Goal: Task Accomplishment & Management: Manage account settings

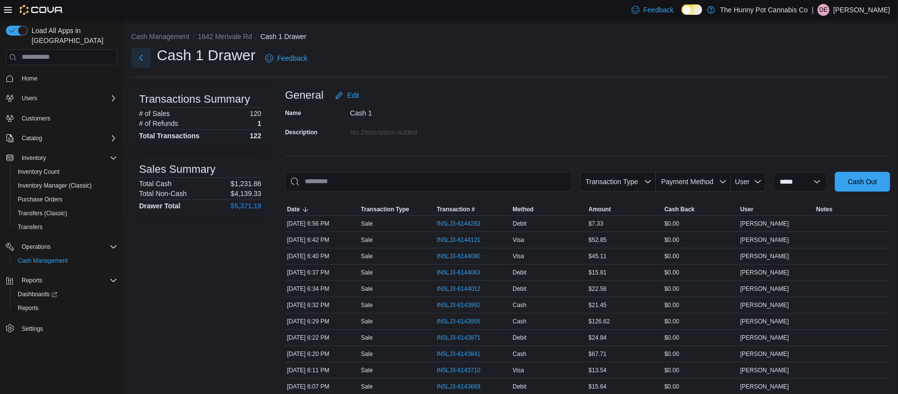
click at [137, 62] on button "Next" at bounding box center [141, 58] width 20 height 20
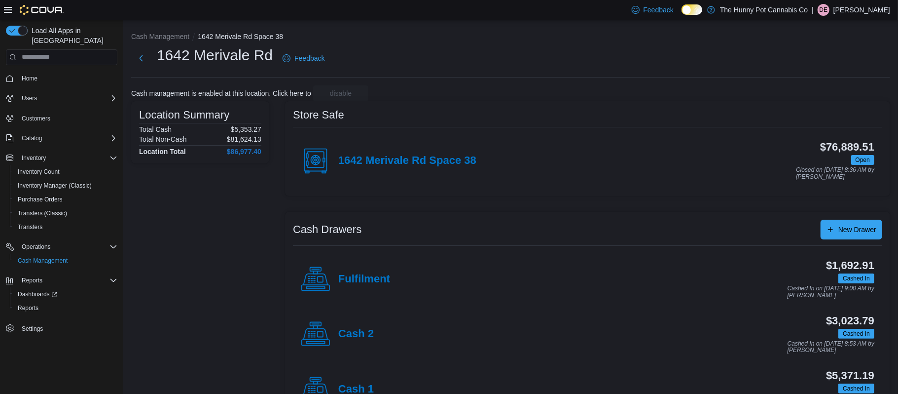
click at [356, 327] on div "Cash 2" at bounding box center [337, 334] width 73 height 30
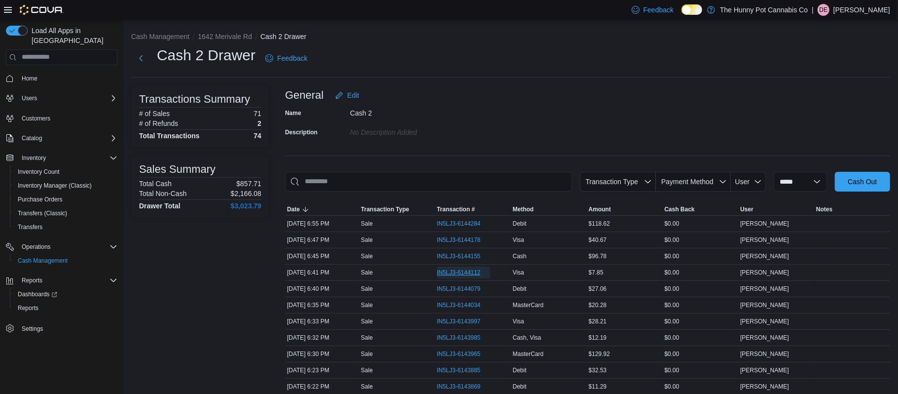
click at [464, 274] on span "IN5LJ3-6144112" at bounding box center [459, 272] width 44 height 8
click at [462, 288] on span "IN5LJ3-6144079" at bounding box center [459, 289] width 44 height 8
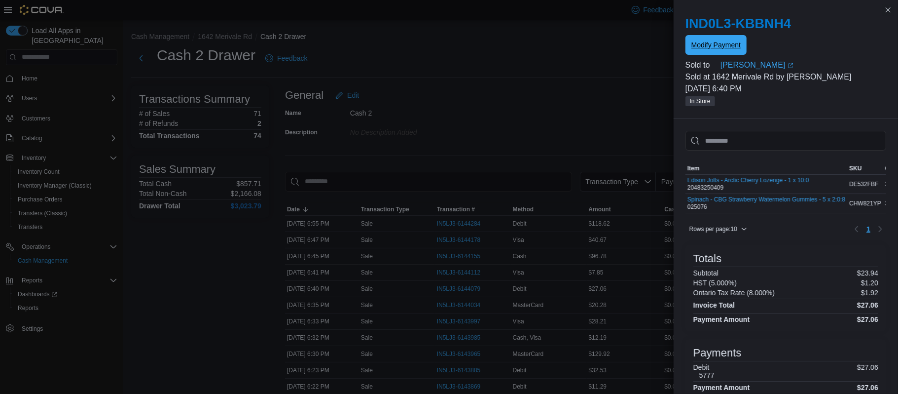
click at [715, 50] on span "Modify Payment" at bounding box center [715, 45] width 49 height 20
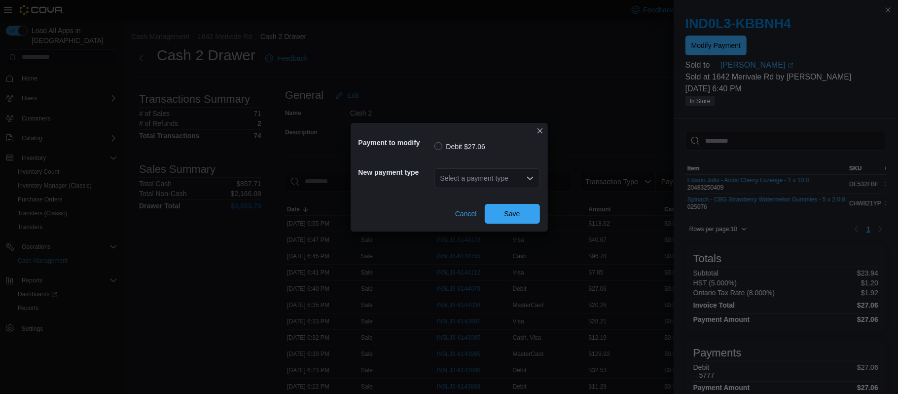
click at [506, 180] on div "Select a payment type" at bounding box center [487, 178] width 106 height 20
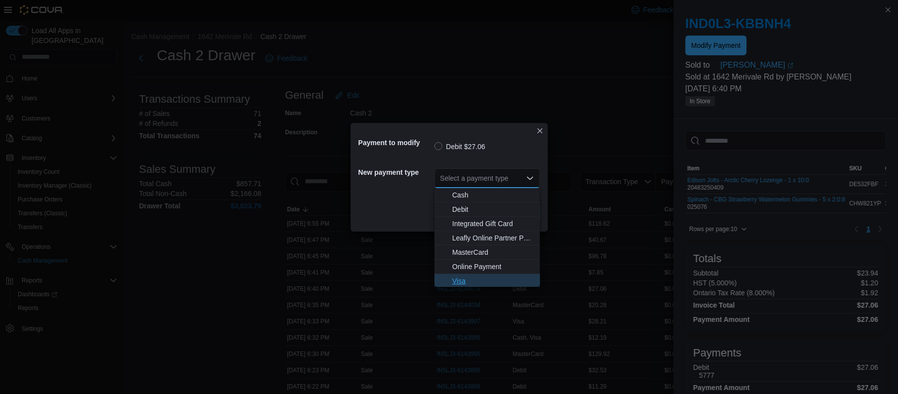
click at [465, 279] on span "Visa" at bounding box center [493, 281] width 82 height 10
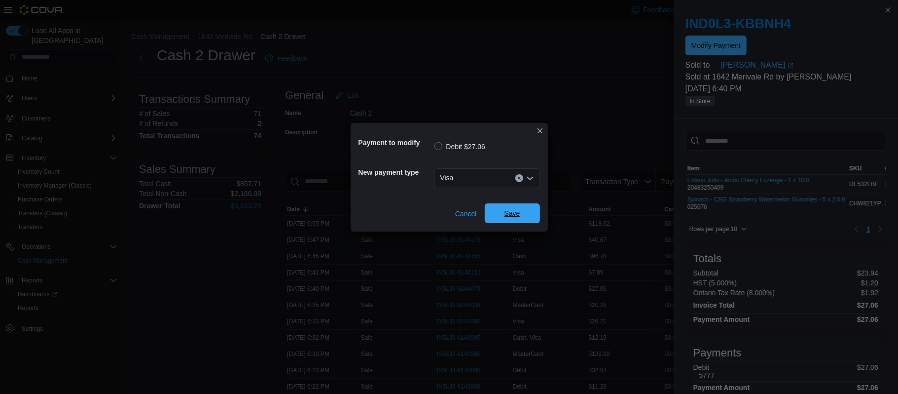
click at [505, 216] on span "Save" at bounding box center [513, 213] width 16 height 10
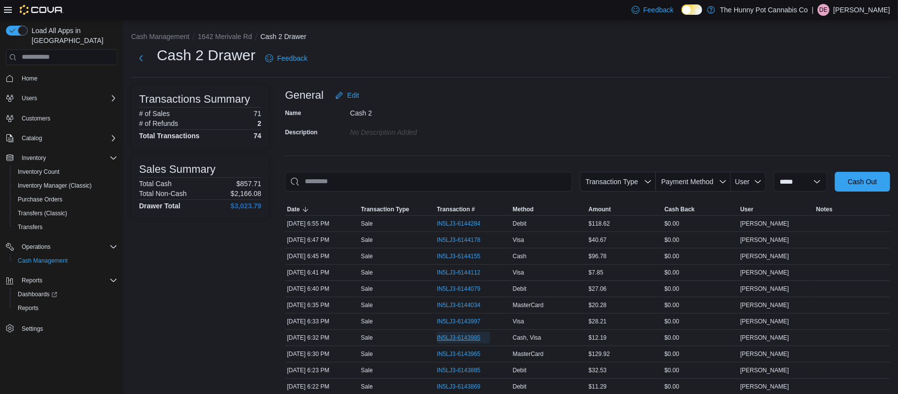
click at [446, 340] on span "IN5LJ3-6143985" at bounding box center [459, 337] width 44 height 8
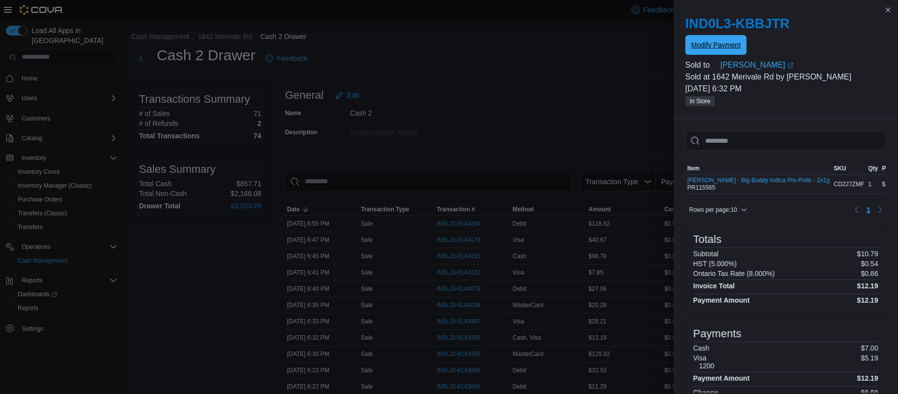
click at [719, 41] on span "Modify Payment" at bounding box center [715, 45] width 49 height 10
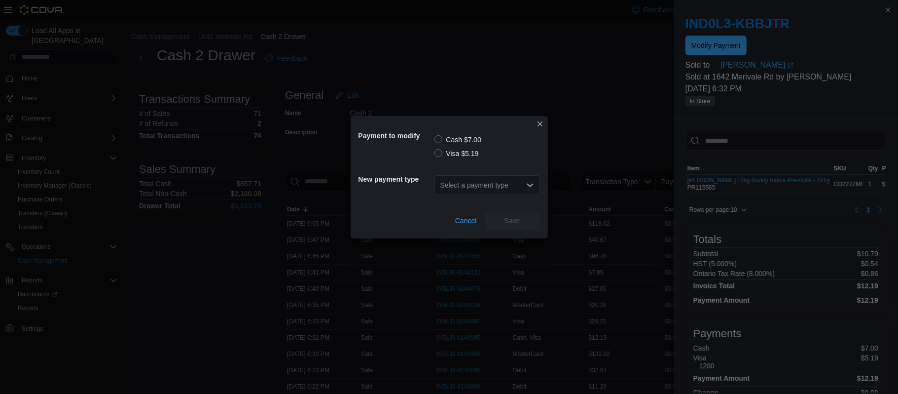
click at [442, 156] on label "Visa $5.19" at bounding box center [456, 153] width 44 height 12
click at [475, 181] on div "Select a payment type" at bounding box center [487, 185] width 106 height 20
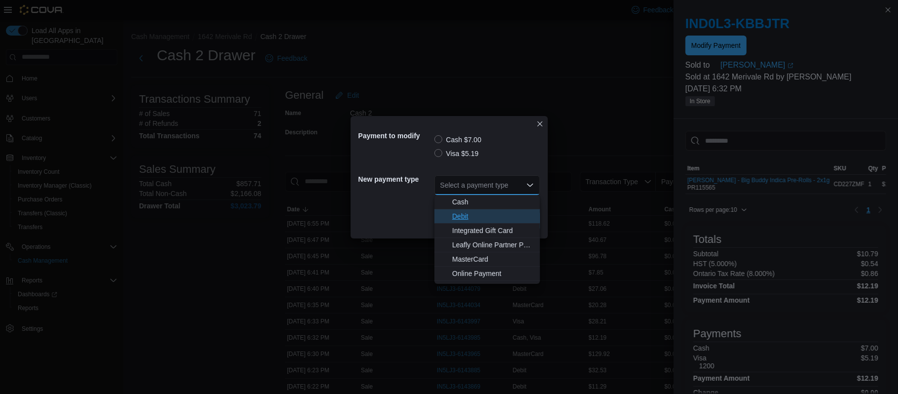
click at [463, 219] on span "Debit" at bounding box center [493, 216] width 82 height 10
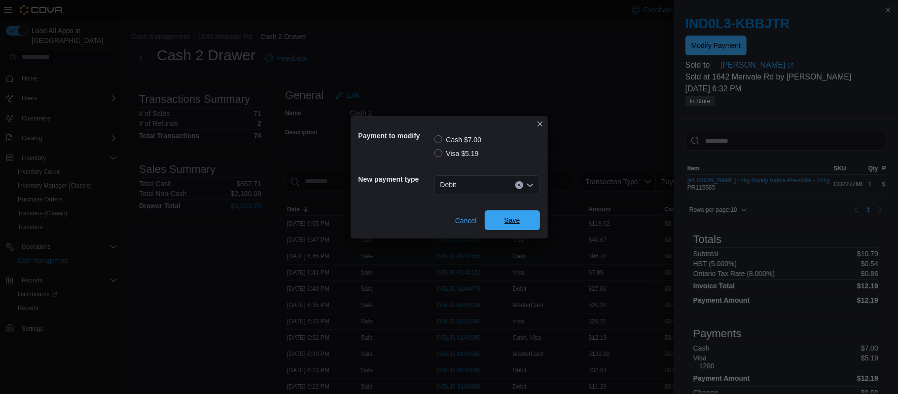
click at [499, 219] on span "Save" at bounding box center [512, 220] width 43 height 20
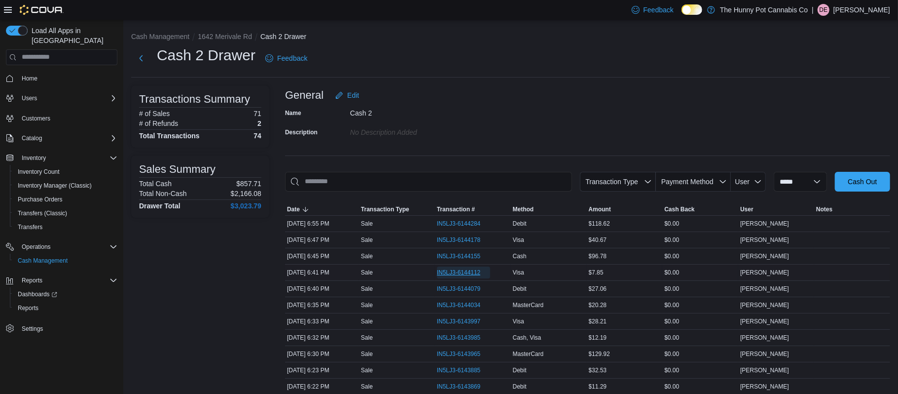
click at [446, 276] on span "IN5LJ3-6144112" at bounding box center [459, 272] width 44 height 8
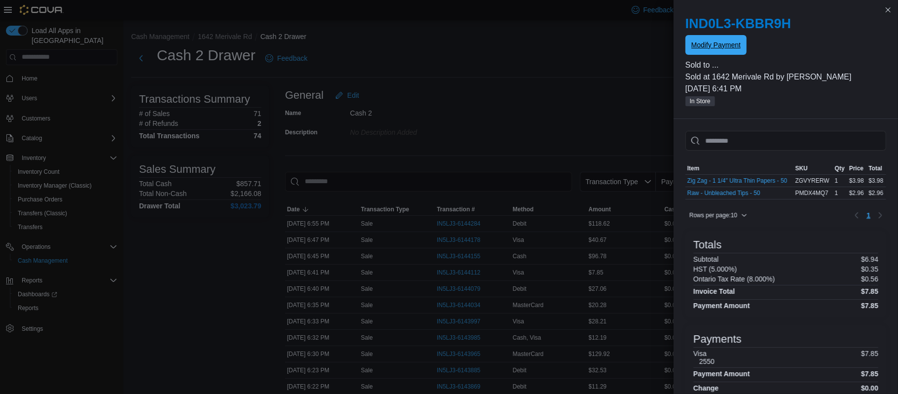
click at [701, 50] on span "Modify Payment" at bounding box center [715, 45] width 49 height 20
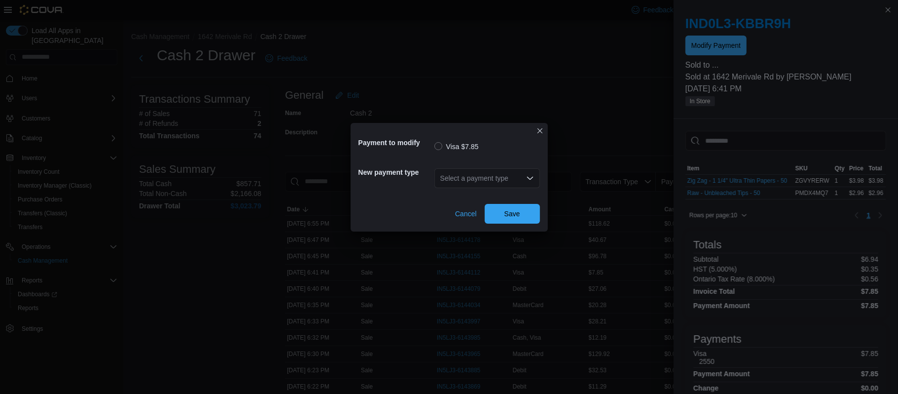
click at [495, 179] on div "Select a payment type" at bounding box center [487, 178] width 106 height 20
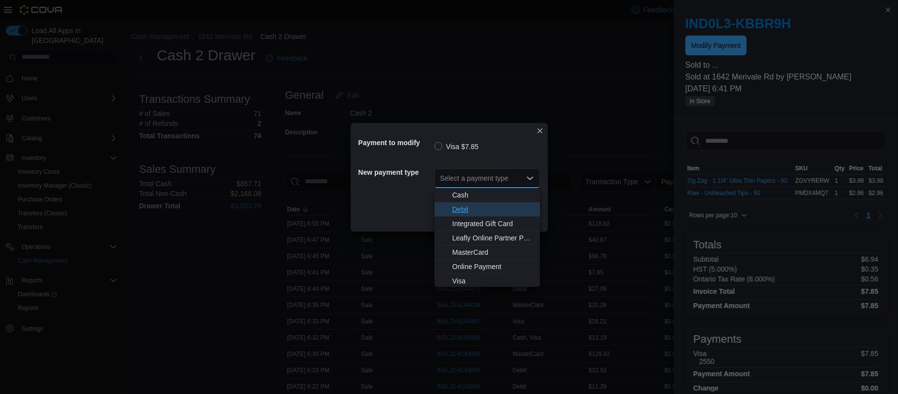
click at [452, 213] on span "Debit" at bounding box center [493, 209] width 82 height 10
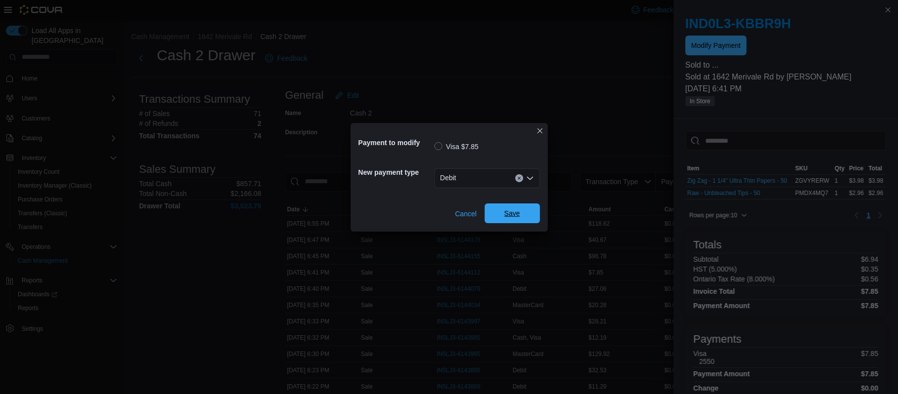
click at [509, 207] on span "Save" at bounding box center [512, 213] width 43 height 20
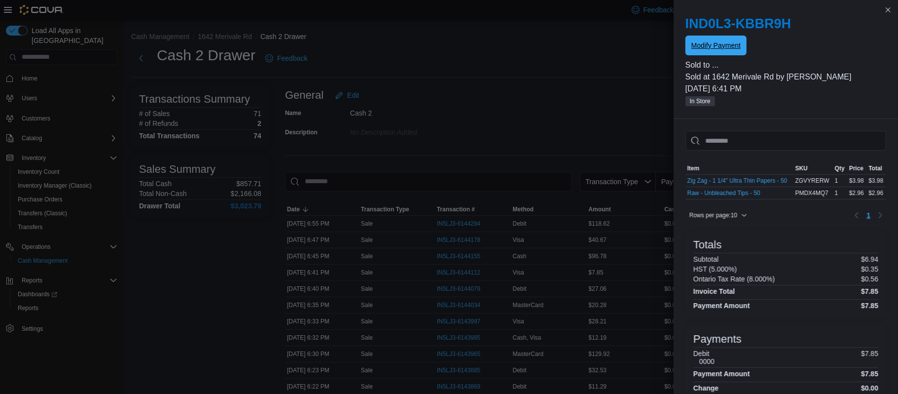
scroll to position [26, 0]
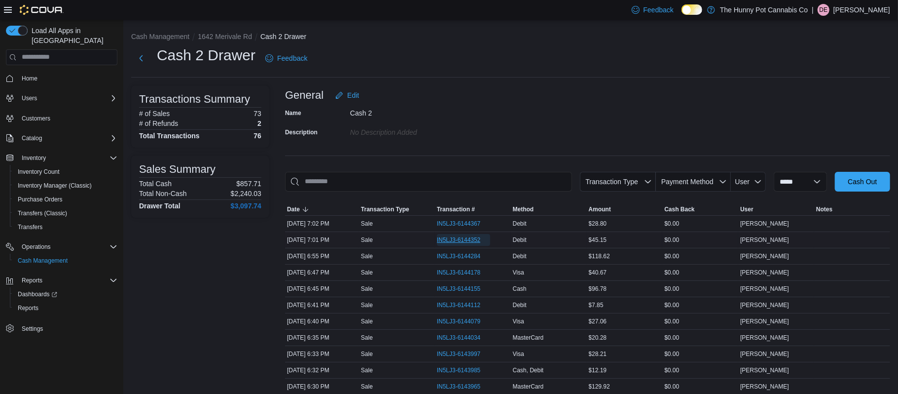
click at [470, 245] on span "IN5LJ3-6144352" at bounding box center [464, 240] width 54 height 12
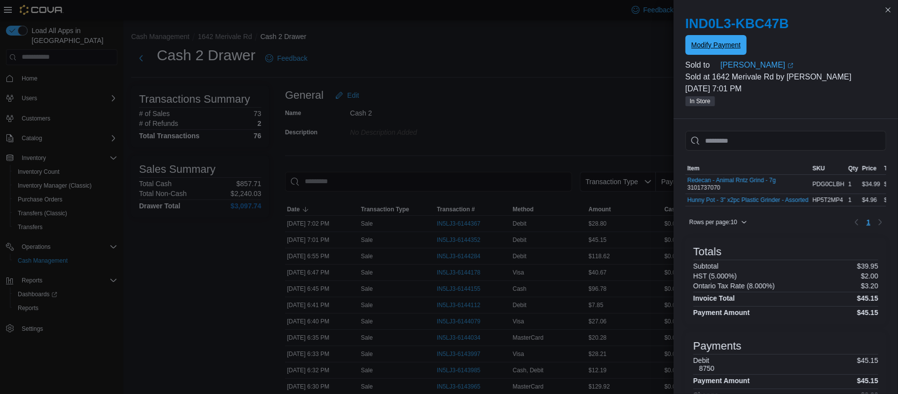
click at [721, 46] on span "Modify Payment" at bounding box center [715, 45] width 49 height 10
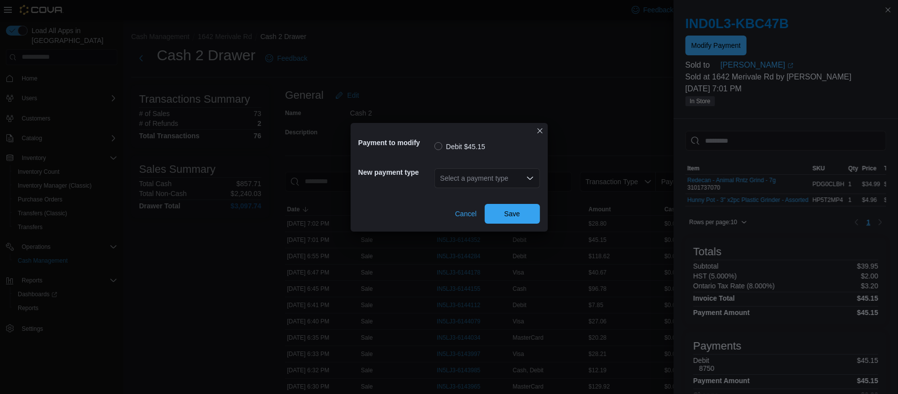
click at [475, 175] on div "Select a payment type" at bounding box center [487, 178] width 106 height 20
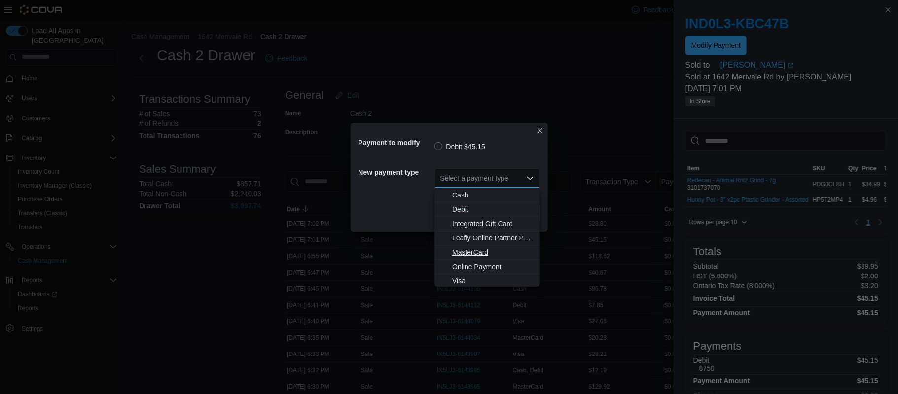
click at [461, 250] on span "MasterCard" at bounding box center [493, 252] width 82 height 10
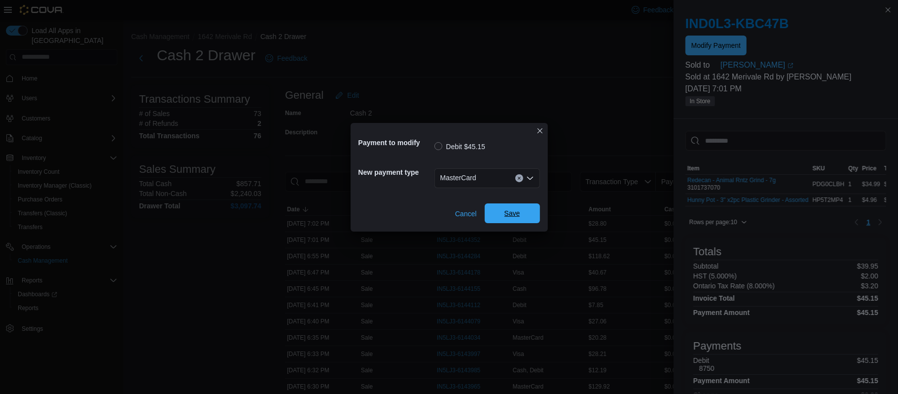
click at [519, 219] on span "Save" at bounding box center [512, 213] width 43 height 20
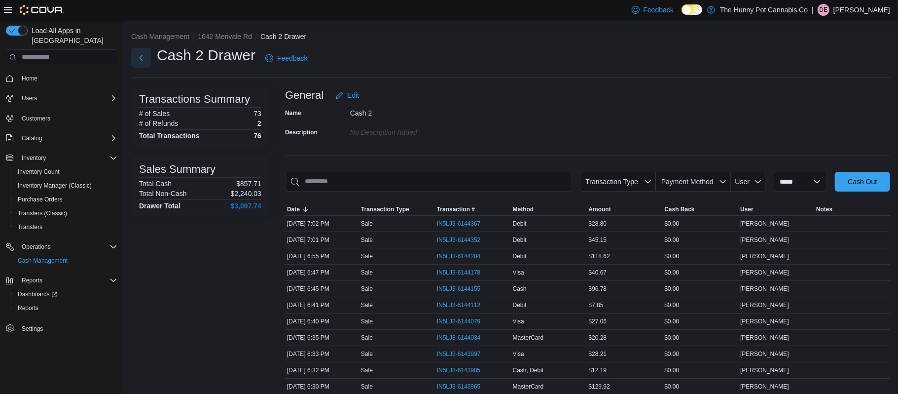
click at [142, 61] on button "Next" at bounding box center [141, 58] width 20 height 20
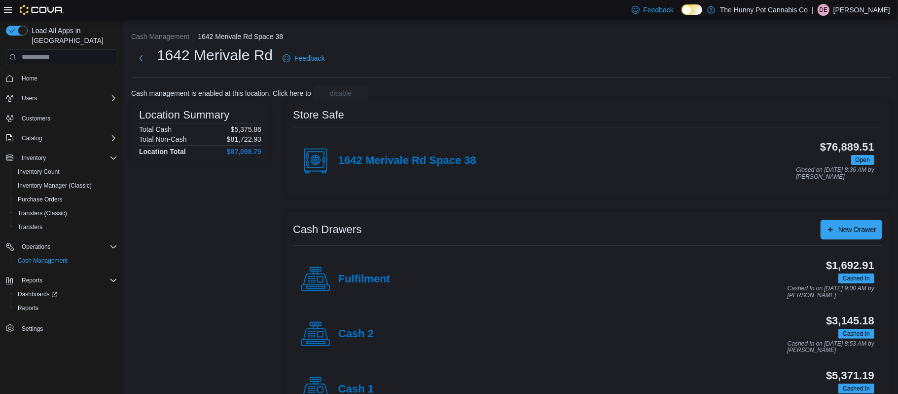
scroll to position [95, 0]
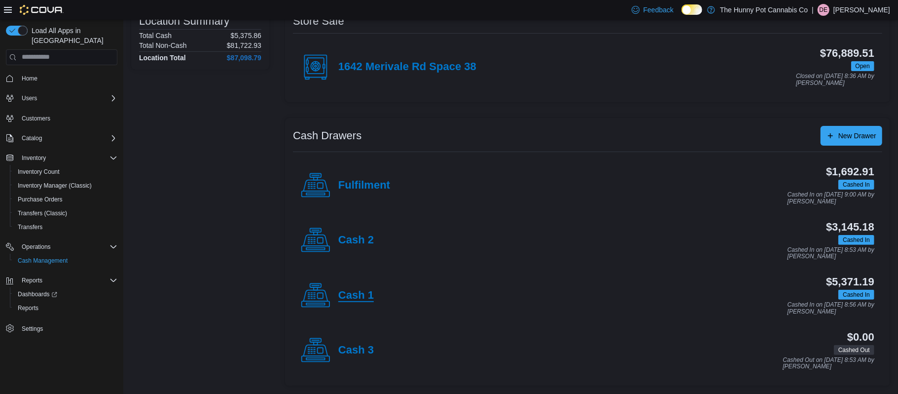
click at [370, 296] on h4 "Cash 1" at bounding box center [356, 295] width 36 height 13
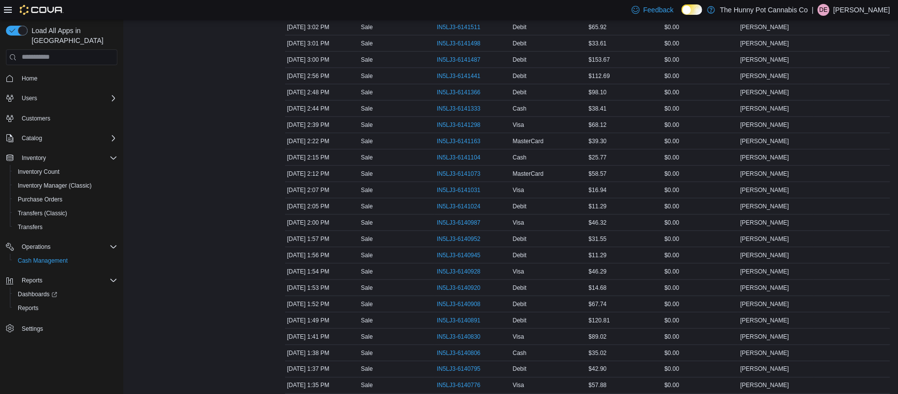
scroll to position [1517, 0]
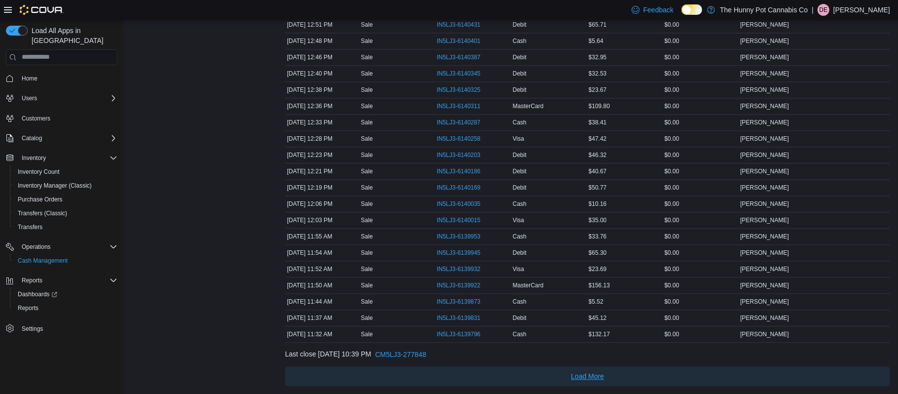
click at [587, 380] on span "Load More" at bounding box center [587, 376] width 33 height 10
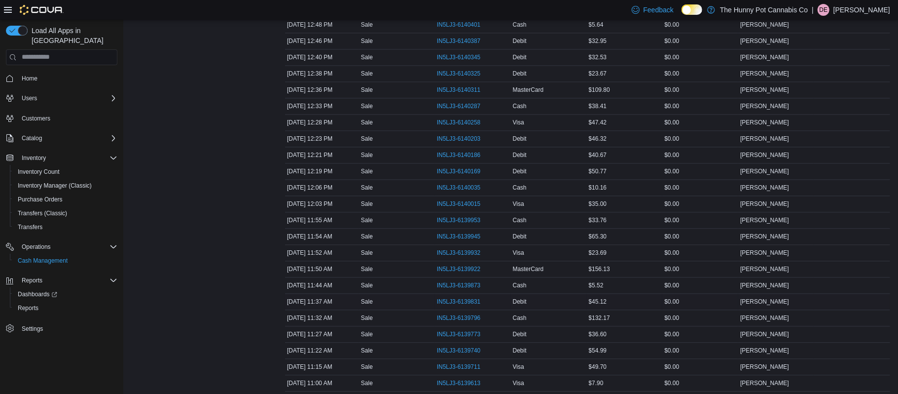
scroll to position [1875, 0]
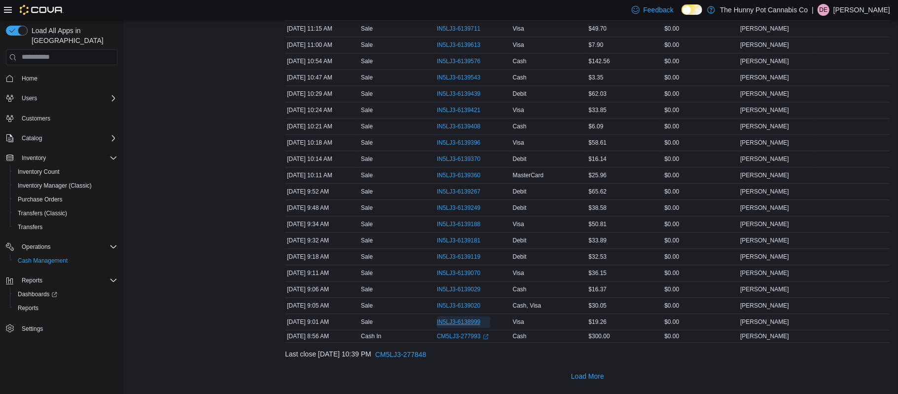
click at [471, 321] on span "IN5LJ3-6138999" at bounding box center [459, 322] width 44 height 8
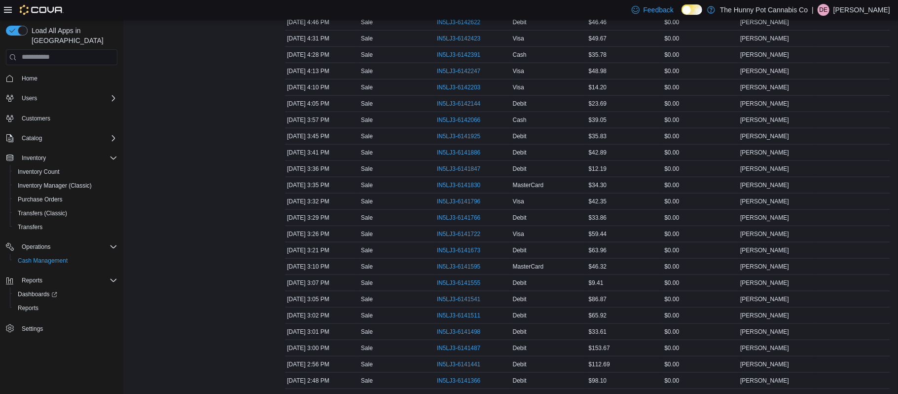
scroll to position [687, 0]
click at [442, 77] on span "IN5LJ3-6142247" at bounding box center [459, 73] width 44 height 8
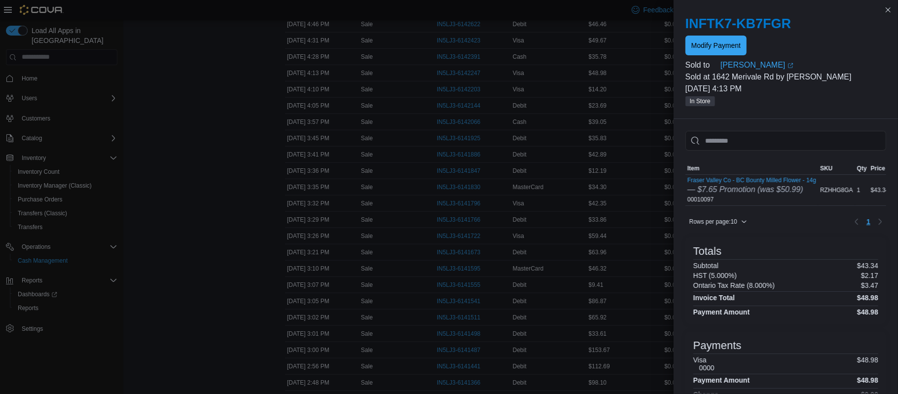
click at [788, 151] on div at bounding box center [786, 156] width 201 height 12
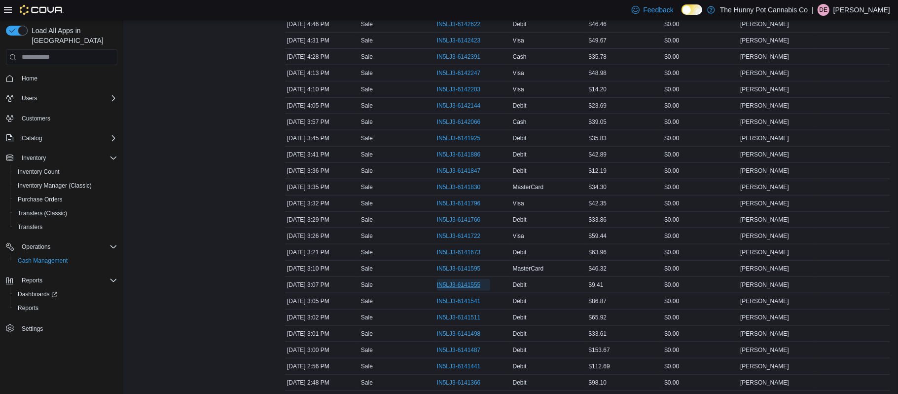
click at [462, 289] on span "IN5LJ3-6141555" at bounding box center [459, 285] width 44 height 8
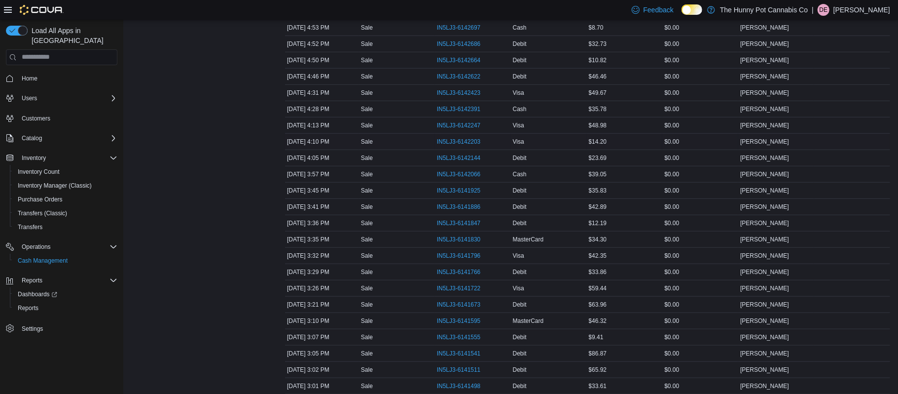
scroll to position [634, 0]
click at [464, 65] on span "IN5LJ3-6142664" at bounding box center [459, 61] width 44 height 8
